Goal: Transaction & Acquisition: Purchase product/service

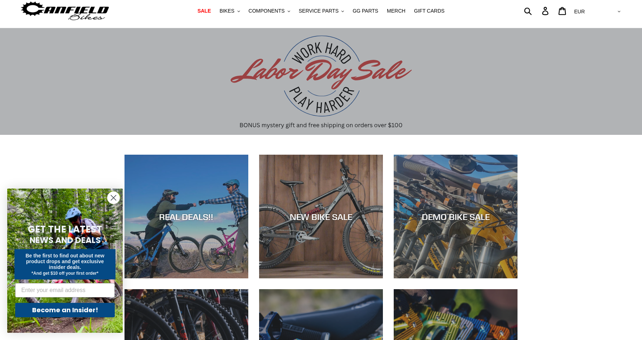
scroll to position [72, 0]
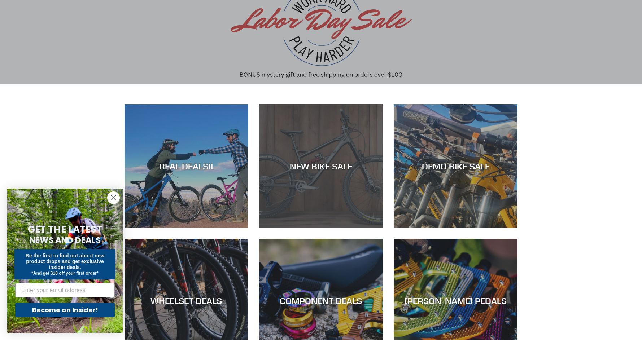
click at [322, 169] on div "NEW BIKE SALE" at bounding box center [321, 166] width 124 height 10
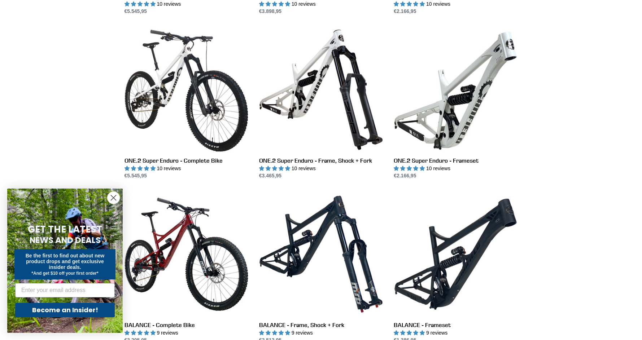
scroll to position [469, 0]
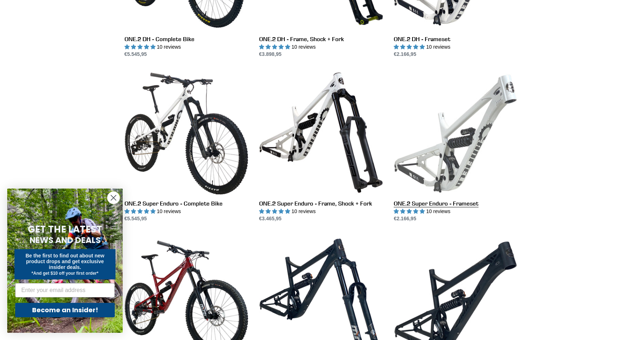
click at [486, 128] on link "ONE.2 Super Enduro - Frameset" at bounding box center [456, 147] width 124 height 152
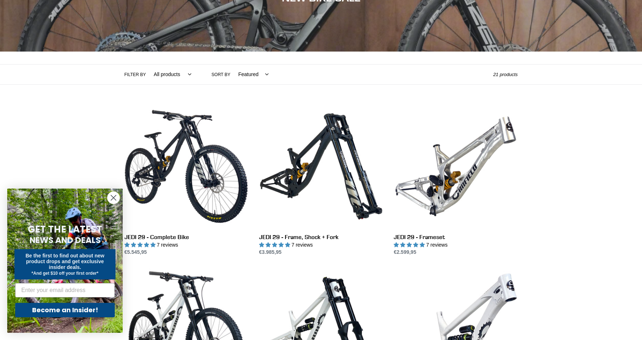
scroll to position [72, 0]
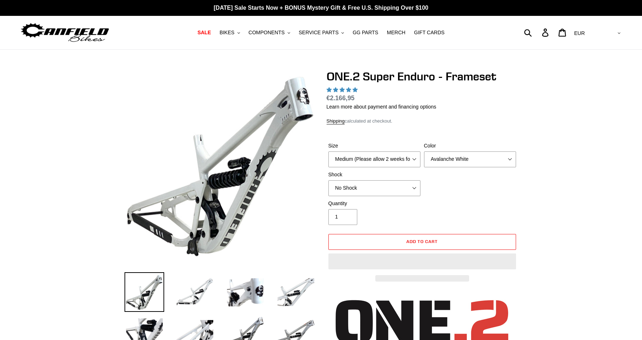
select select "highest-rating"
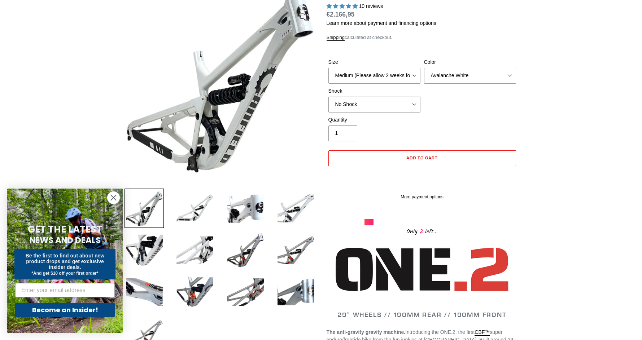
scroll to position [36, 0]
